Goal: Transaction & Acquisition: Obtain resource

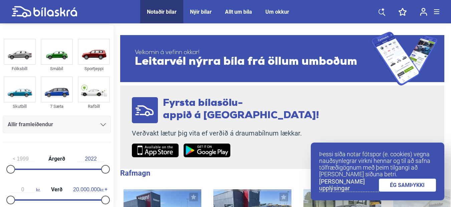
click at [101, 123] on div at bounding box center [103, 124] width 5 height 5
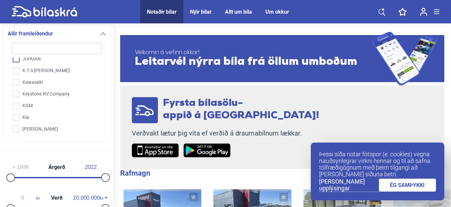
scroll to position [755, 0]
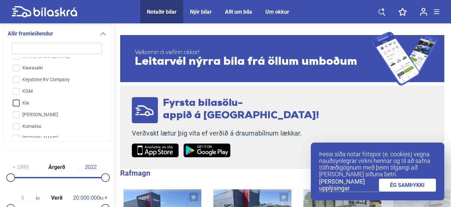
drag, startPoint x: 17, startPoint y: 103, endPoint x: 38, endPoint y: 101, distance: 20.5
click at [18, 103] on input "Kia" at bounding box center [52, 104] width 91 height 12
checkbox input "true"
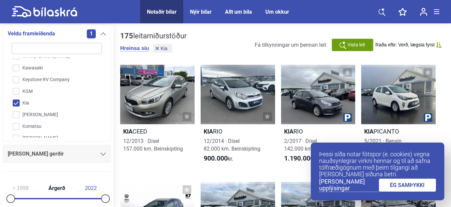
click at [101, 153] on icon at bounding box center [103, 154] width 5 height 3
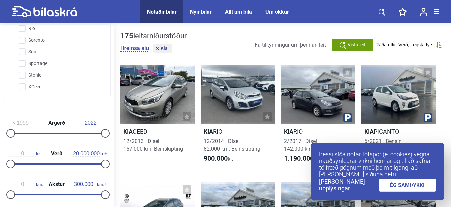
scroll to position [211, 0]
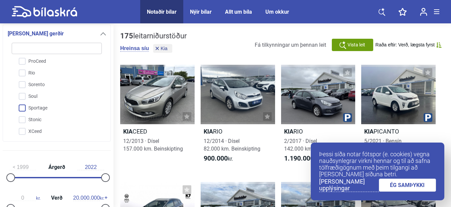
click at [23, 107] on input "Sportage" at bounding box center [52, 109] width 91 height 12
checkbox input "true"
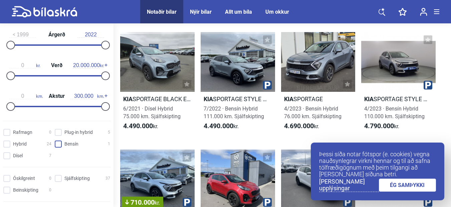
scroll to position [345, 0]
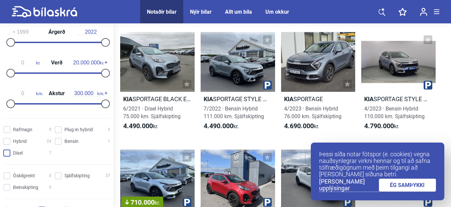
click at [6, 153] on input "Dísel 7" at bounding box center [28, 153] width 48 height 7
checkbox input "true"
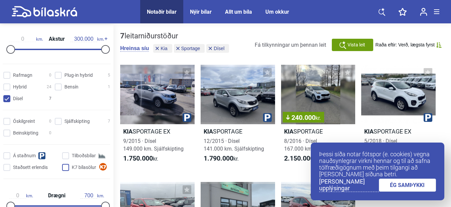
scroll to position [434, 0]
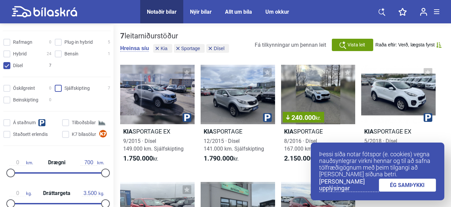
click at [56, 88] on input "Sjálfskipting 7" at bounding box center [83, 88] width 55 height 7
checkbox input "true"
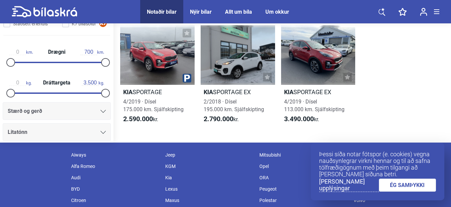
scroll to position [178, 0]
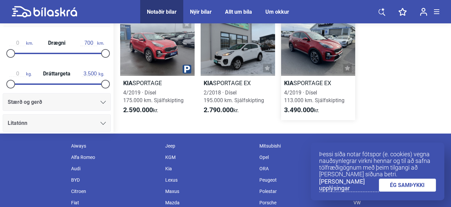
click at [304, 80] on h2 "Kia SPORTAGE EX" at bounding box center [318, 83] width 74 height 8
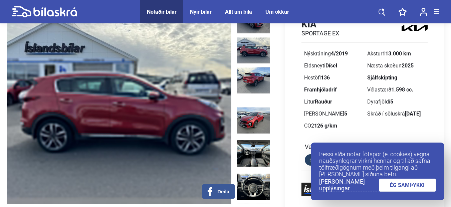
scroll to position [44, 0]
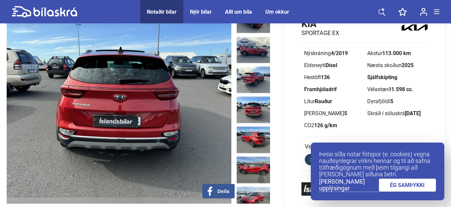
click at [383, 185] on link "ÉG SAMÞYKKI" at bounding box center [407, 185] width 57 height 13
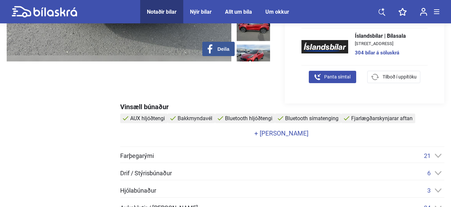
scroll to position [178, 0]
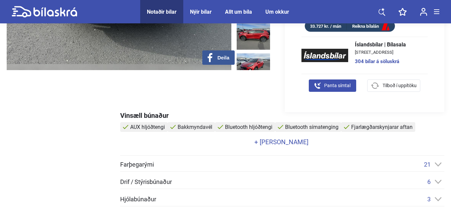
drag, startPoint x: 409, startPoint y: 85, endPoint x: 415, endPoint y: 85, distance: 6.7
click at [410, 85] on span "Tilboð í uppítöku" at bounding box center [400, 85] width 34 height 7
checkbox input "true"
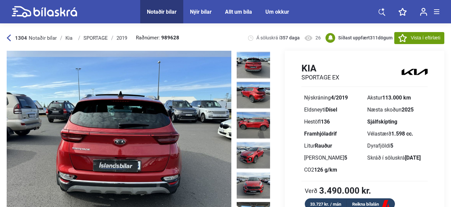
scroll to position [44, 0]
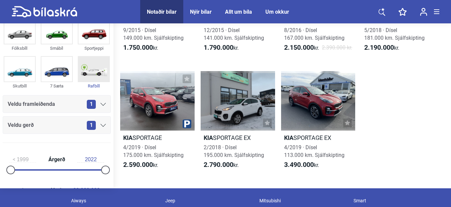
scroll to position [178, 0]
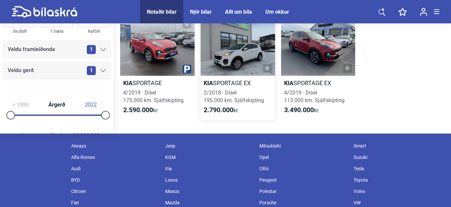
click at [238, 83] on h2 "Kia SPORTAGE EX" at bounding box center [238, 83] width 74 height 8
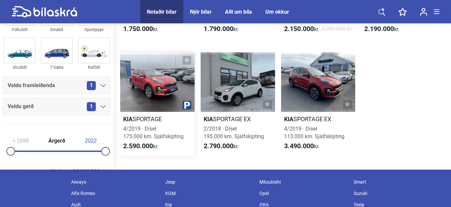
scroll to position [178, 0]
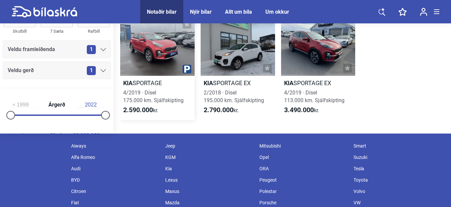
click at [155, 54] on div at bounding box center [157, 45] width 74 height 59
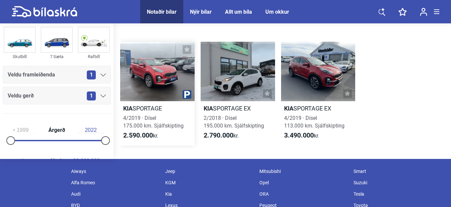
scroll to position [178, 0]
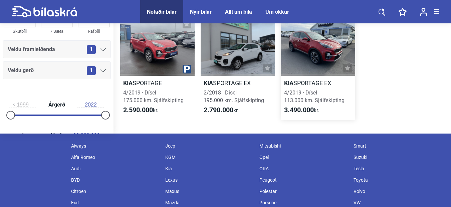
click at [313, 80] on h2 "Kia SPORTAGE EX" at bounding box center [318, 83] width 74 height 8
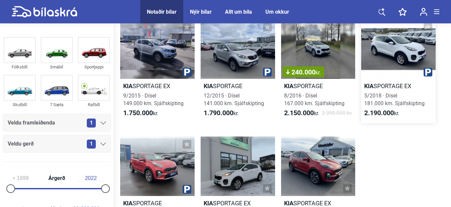
scroll to position [44, 0]
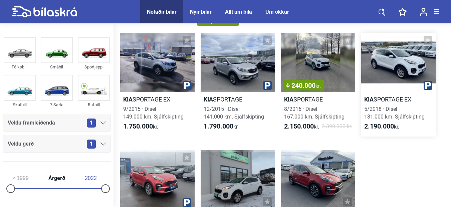
click at [391, 56] on div at bounding box center [398, 62] width 74 height 59
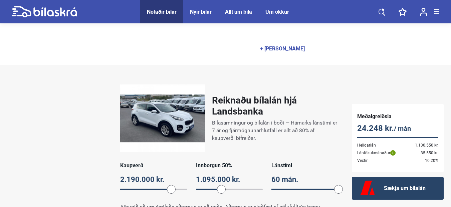
scroll to position [490, 0]
